Goal: Navigation & Orientation: Find specific page/section

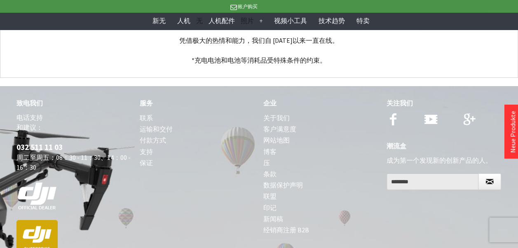
scroll to position [3199, 0]
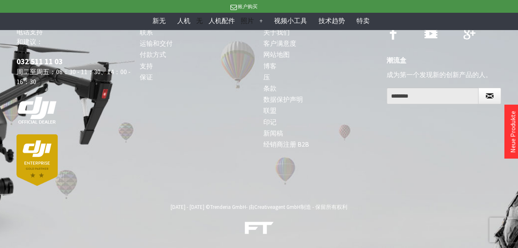
click at [34, 66] on p "电话支持 和建议： 032 511 11 03 周二至周五：08：30 - 11：30、14：00 - 16：30" at bounding box center [73, 106] width 115 height 159
drag, startPoint x: 37, startPoint y: 72, endPoint x: 91, endPoint y: 67, distance: 55.0
click at [91, 67] on p "电话支持 和建议： 032 511 11 03 周二至周五：08：30 - 11：30、14：00 - 16：30" at bounding box center [73, 106] width 115 height 159
drag, startPoint x: 91, startPoint y: 67, endPoint x: 121, endPoint y: 128, distance: 68.5
click at [121, 124] on link at bounding box center [73, 110] width 115 height 28
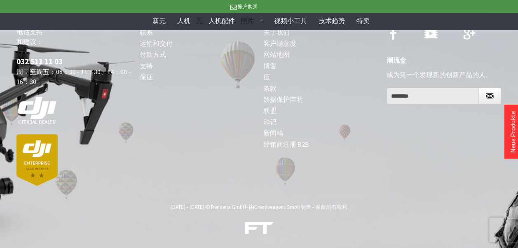
click at [66, 78] on p "电话支持 和建议： 032 511 11 03 周二至周五：08：30 - 11：30、14：00 - 16：30" at bounding box center [73, 106] width 115 height 159
click at [270, 38] on link "关于我们" at bounding box center [320, 32] width 115 height 11
